Goal: Entertainment & Leisure: Consume media (video, audio)

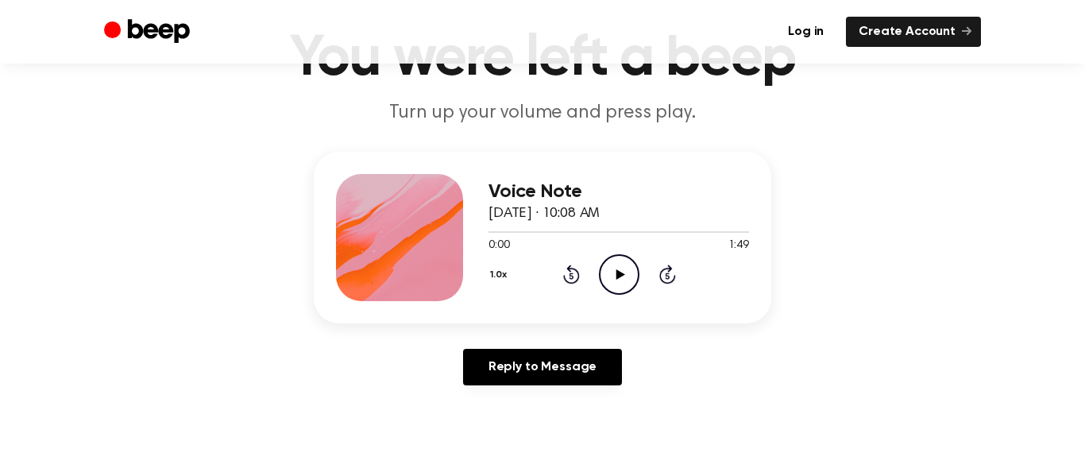
scroll to position [96, 0]
click at [615, 276] on icon "Play Audio" at bounding box center [619, 275] width 41 height 41
click at [618, 276] on icon "Pause Audio" at bounding box center [619, 275] width 41 height 41
click at [572, 272] on icon "Rewind 5 seconds" at bounding box center [570, 275] width 17 height 21
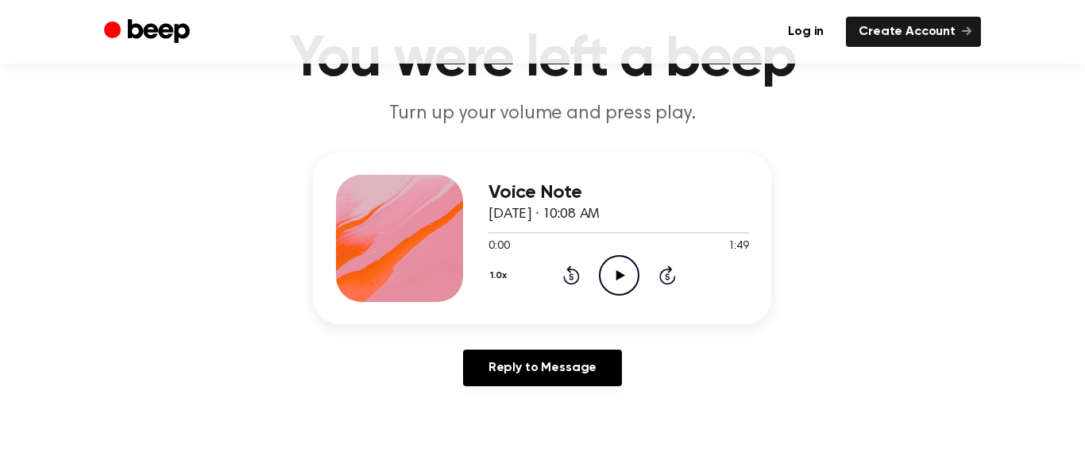
click at [615, 282] on icon "Play Audio" at bounding box center [619, 275] width 41 height 41
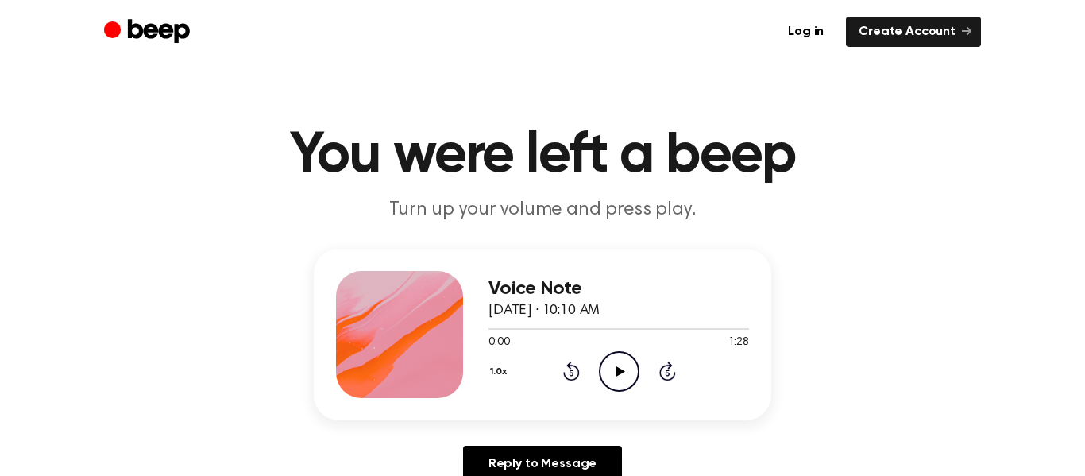
click at [613, 379] on icon "Play Audio" at bounding box center [619, 371] width 41 height 41
click at [572, 365] on icon at bounding box center [571, 370] width 17 height 19
click at [571, 367] on icon "Rewind 5 seconds" at bounding box center [570, 371] width 17 height 21
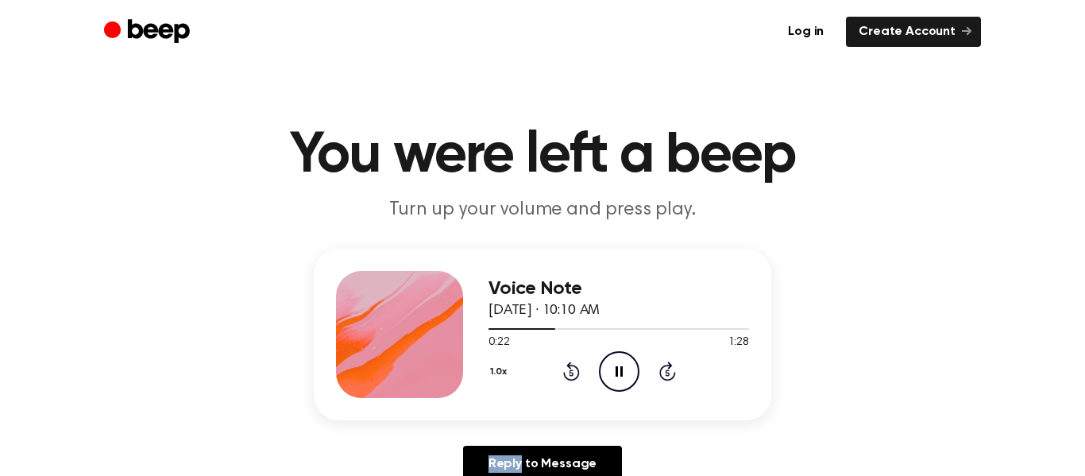
click at [571, 367] on icon "Rewind 5 seconds" at bounding box center [570, 371] width 17 height 21
click at [619, 367] on icon "Pause Audio" at bounding box center [619, 371] width 41 height 41
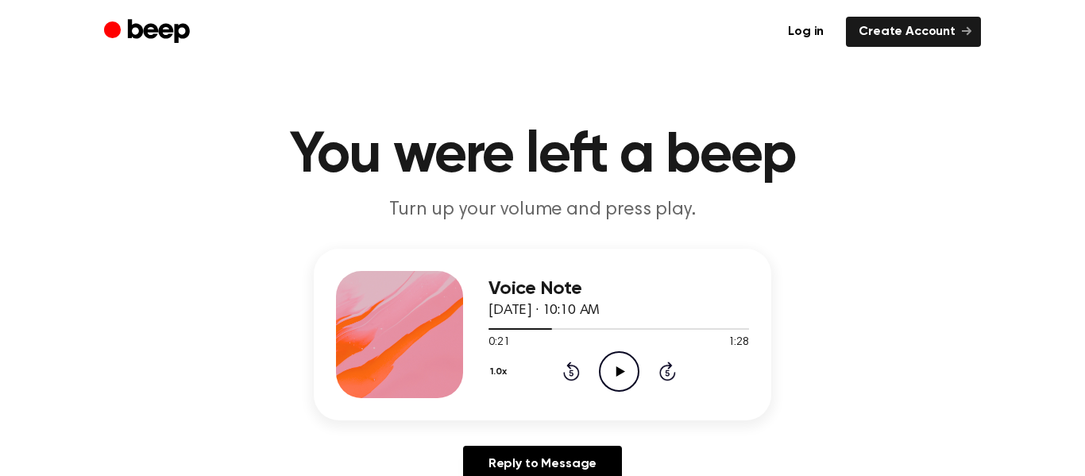
click at [619, 367] on icon "Play Audio" at bounding box center [619, 371] width 41 height 41
click at [619, 367] on icon "Pause Audio" at bounding box center [619, 371] width 41 height 41
click at [620, 379] on icon "Play Audio" at bounding box center [619, 371] width 41 height 41
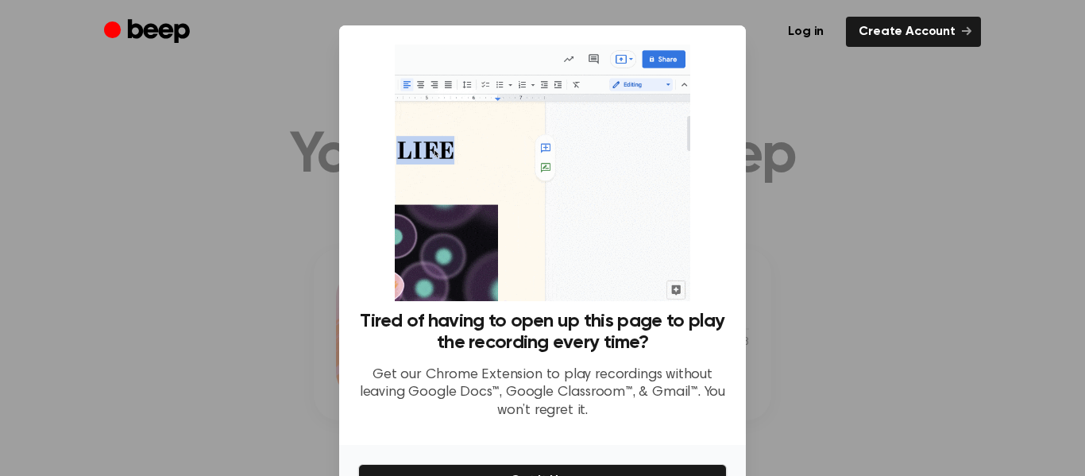
click at [740, 317] on div "Tired of having to open up this page to play the recording every time? Get our …" at bounding box center [542, 234] width 407 height 419
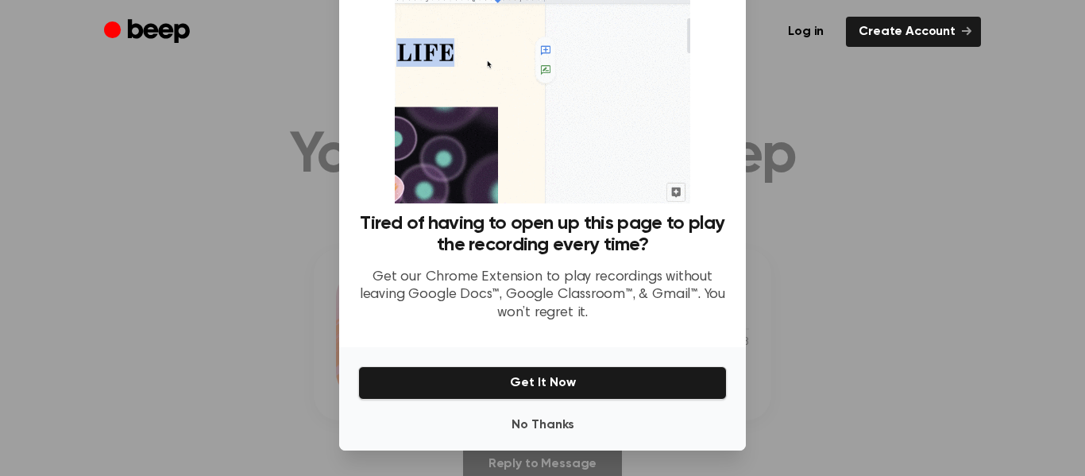
scroll to position [96, 0]
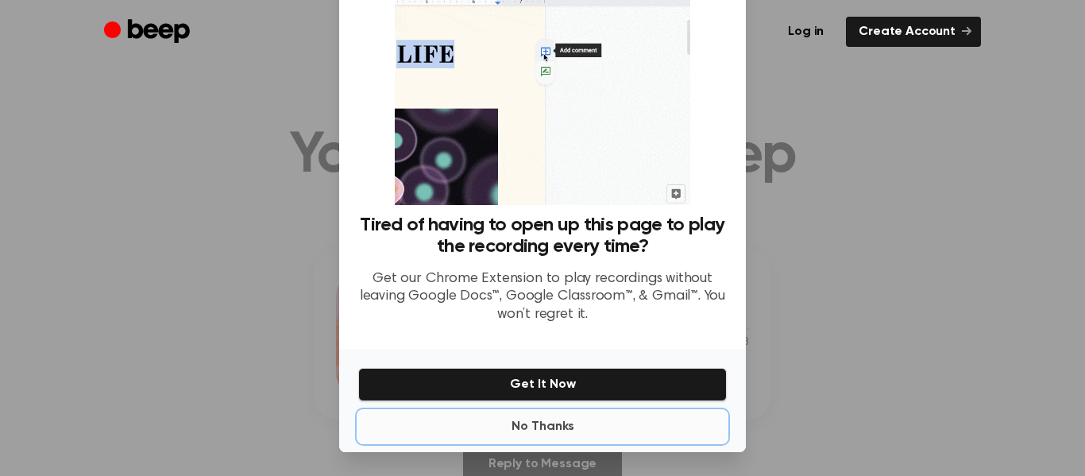
click at [524, 422] on button "No Thanks" at bounding box center [542, 427] width 369 height 32
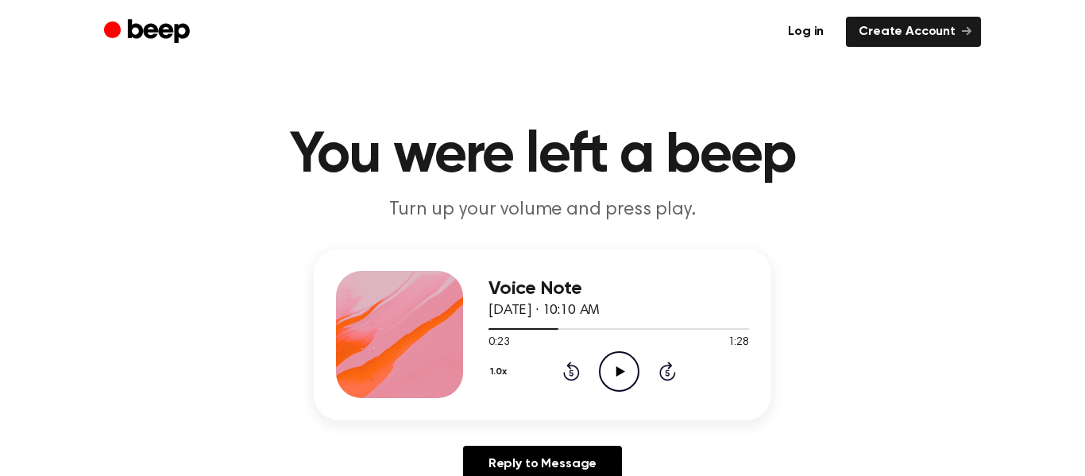
click at [612, 380] on icon "Play Audio" at bounding box center [619, 371] width 41 height 41
click at [619, 371] on icon "Pause Audio" at bounding box center [619, 371] width 41 height 41
click at [575, 370] on icon "Rewind 5 seconds" at bounding box center [570, 371] width 17 height 21
click at [615, 373] on icon "Play Audio" at bounding box center [619, 371] width 41 height 41
click at [611, 373] on icon "Play Audio" at bounding box center [619, 371] width 41 height 41
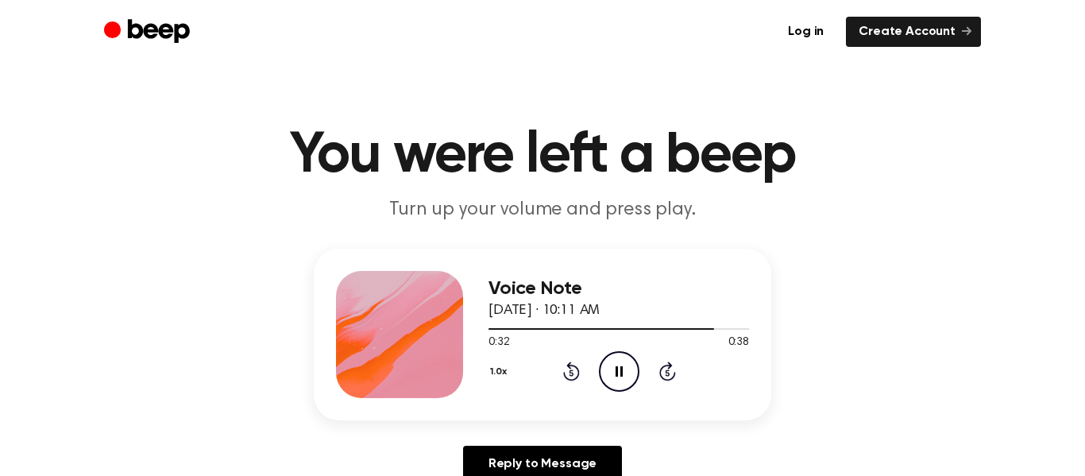
click at [618, 389] on circle at bounding box center [619, 371] width 39 height 39
click at [615, 374] on icon "Play Audio" at bounding box center [619, 371] width 41 height 41
click at [615, 374] on icon "Pause Audio" at bounding box center [619, 371] width 41 height 41
click at [615, 374] on icon "Play Audio" at bounding box center [619, 371] width 41 height 41
click at [569, 372] on icon at bounding box center [571, 373] width 4 height 6
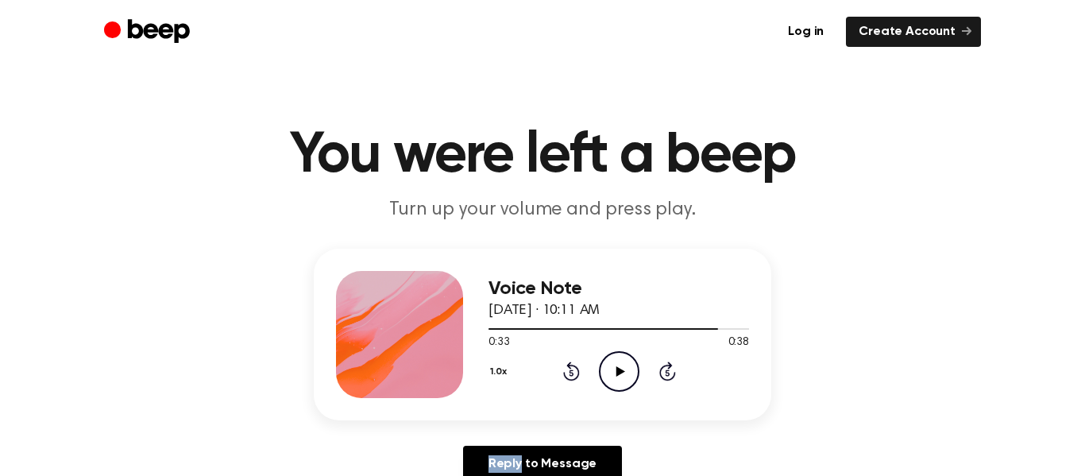
click at [569, 372] on icon at bounding box center [571, 373] width 4 height 6
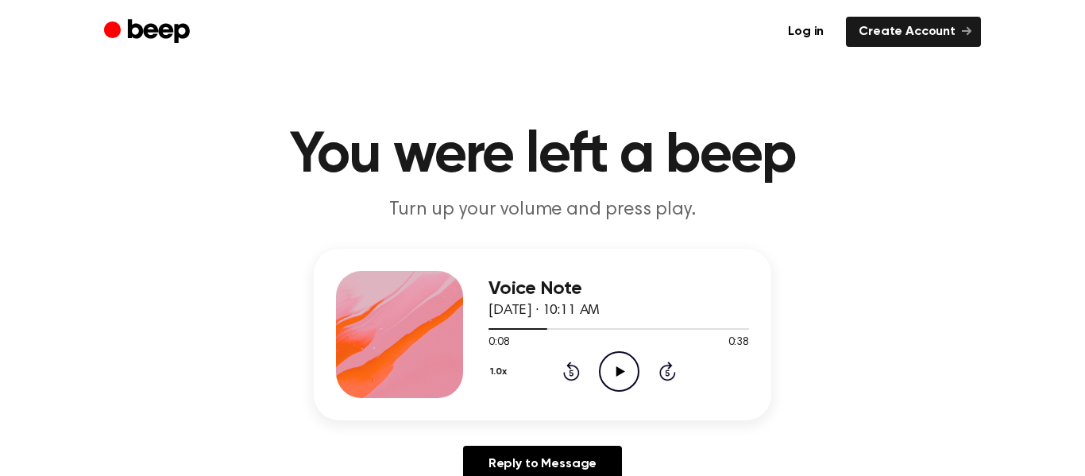
click at [569, 372] on icon at bounding box center [571, 373] width 4 height 6
click at [615, 373] on icon "Play Audio" at bounding box center [619, 371] width 41 height 41
click at [620, 383] on icon "Pause Audio" at bounding box center [619, 371] width 41 height 41
